Goal: Task Accomplishment & Management: Manage account settings

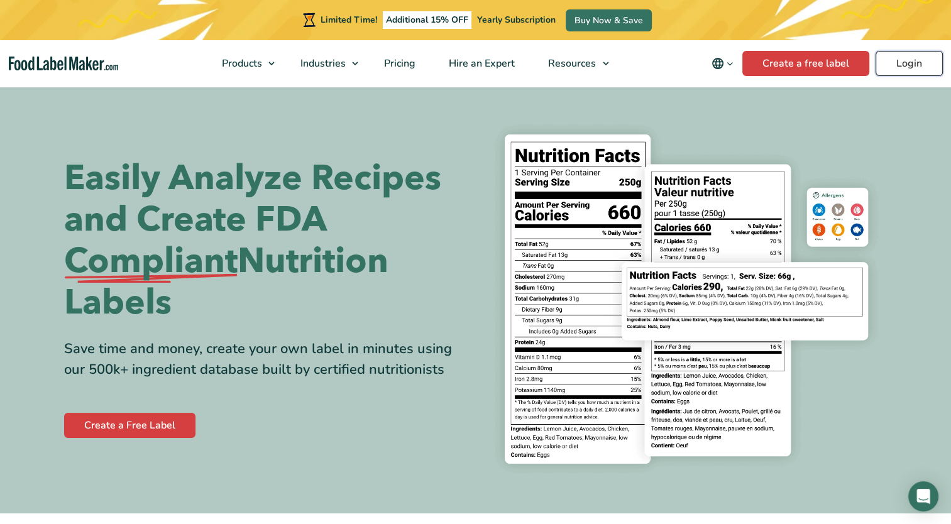
click at [899, 68] on link "Login" at bounding box center [908, 63] width 67 height 25
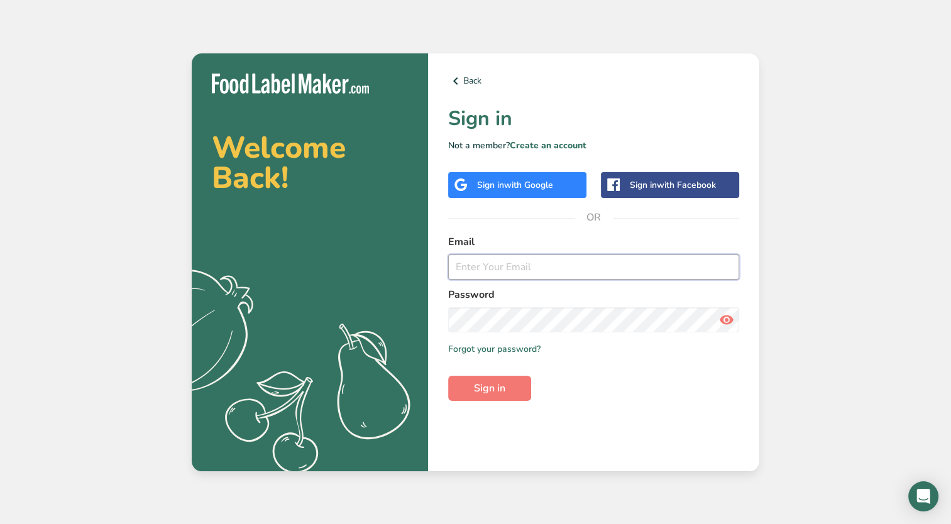
type input "[EMAIL_ADDRESS][DOMAIN_NAME]"
click at [479, 401] on div "Back Sign in Not a member? Create an account Sign in with Google Sign in with F…" at bounding box center [593, 262] width 331 height 418
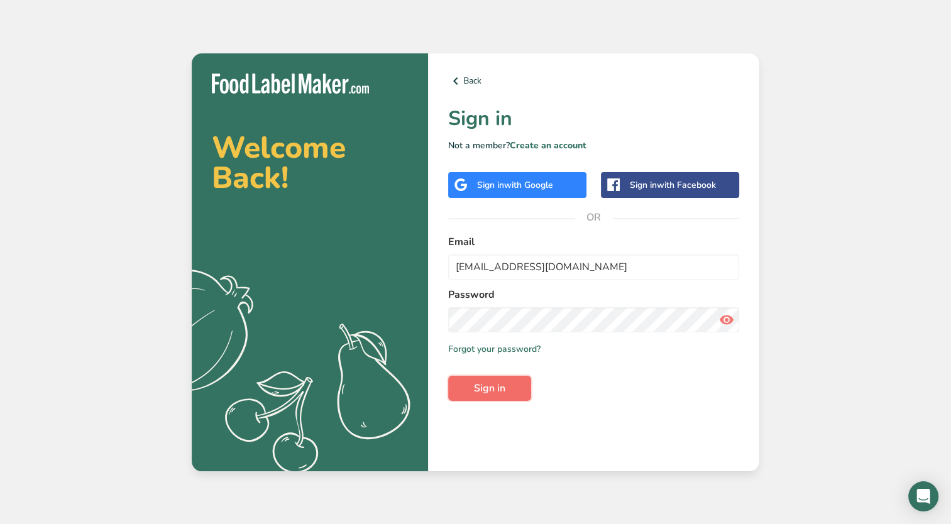
click at [493, 383] on span "Sign in" at bounding box center [489, 388] width 31 height 15
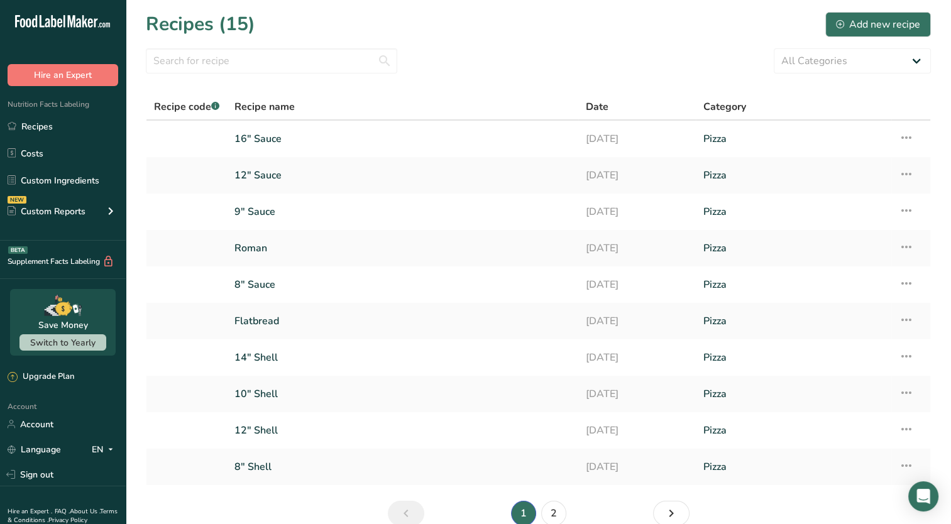
scroll to position [43, 0]
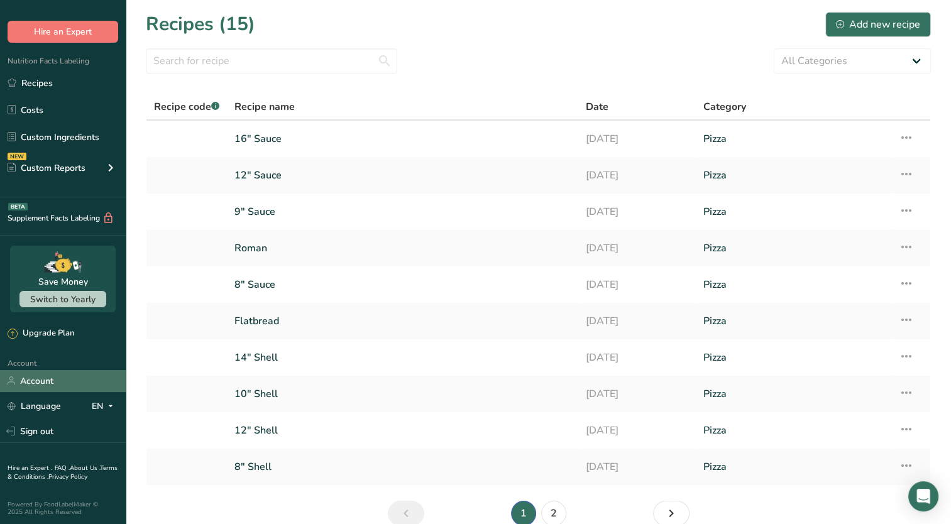
click at [41, 379] on link "Account" at bounding box center [63, 381] width 126 height 22
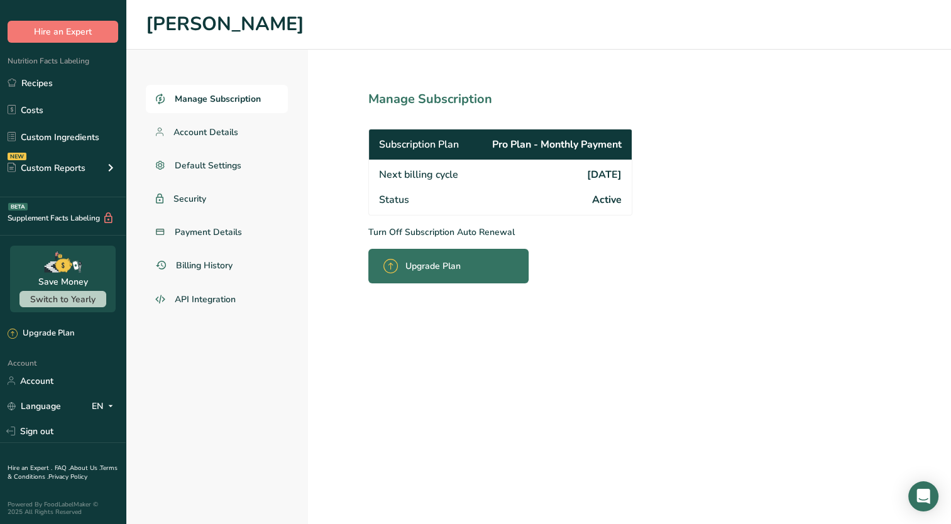
click at [429, 231] on p "Turn Off Subscription Auto Renewal" at bounding box center [527, 232] width 319 height 13
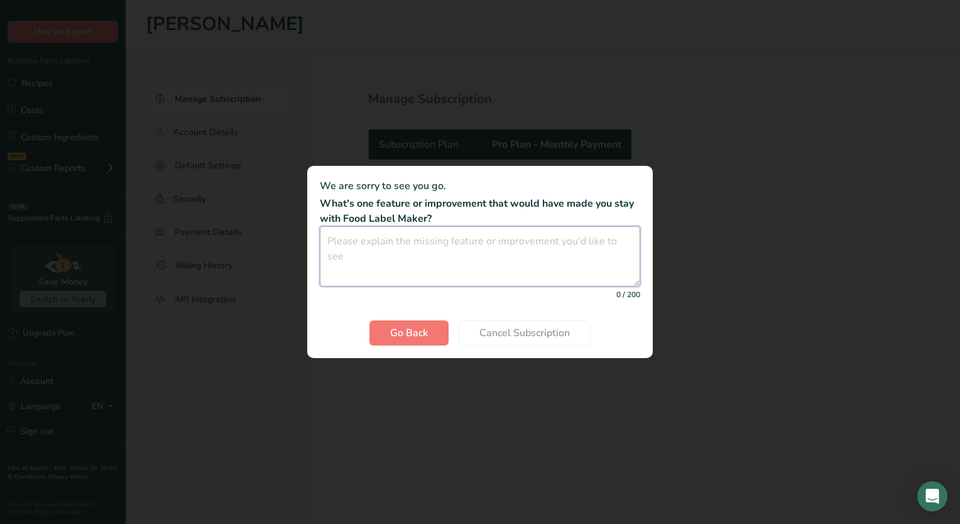
click at [429, 231] on textarea "Cancel subscription modal" at bounding box center [480, 256] width 320 height 60
type textarea "Too expensive"
click at [516, 332] on span "Cancel Subscription" at bounding box center [524, 332] width 90 height 15
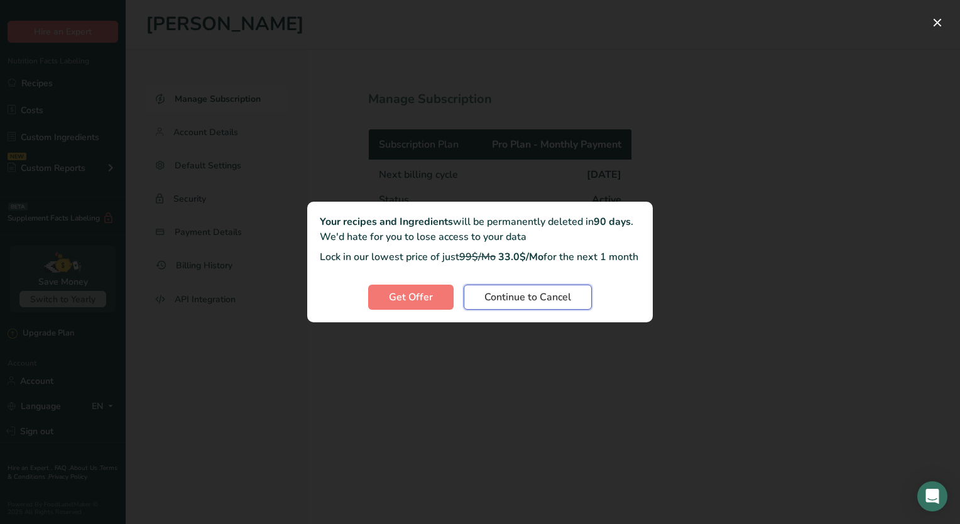
click at [510, 305] on span "Continue to Cancel" at bounding box center [527, 297] width 87 height 15
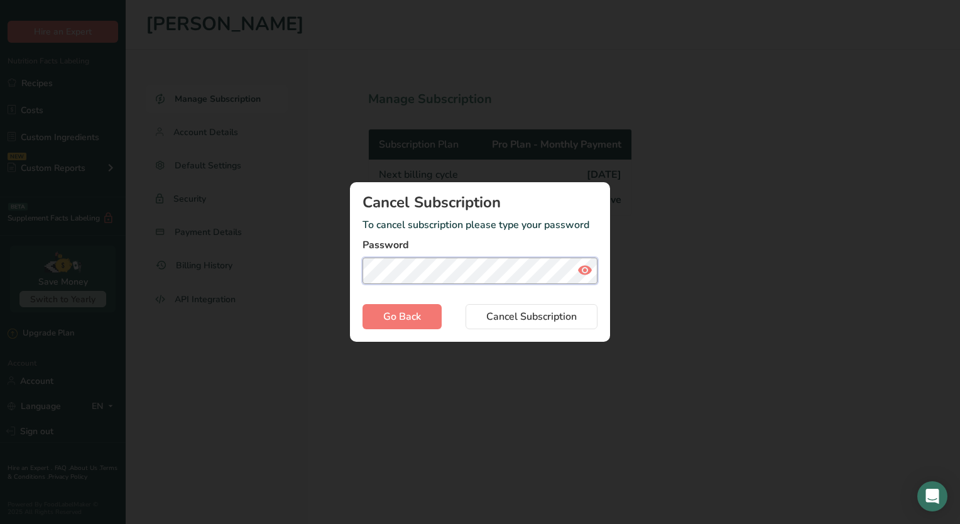
click at [466, 304] on button "Cancel Subscription" at bounding box center [532, 316] width 132 height 25
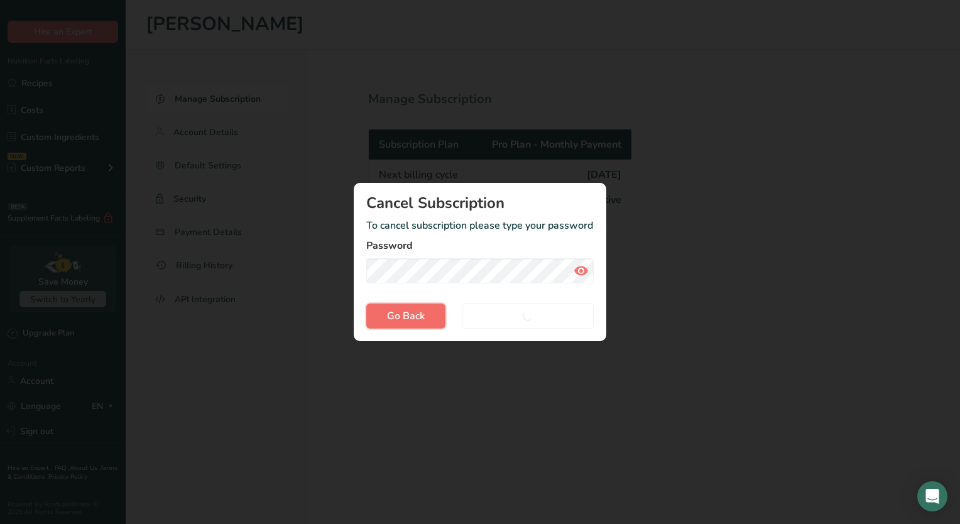
click at [379, 320] on button "Go Back" at bounding box center [405, 315] width 79 height 25
